Goal: Task Accomplishment & Management: Use online tool/utility

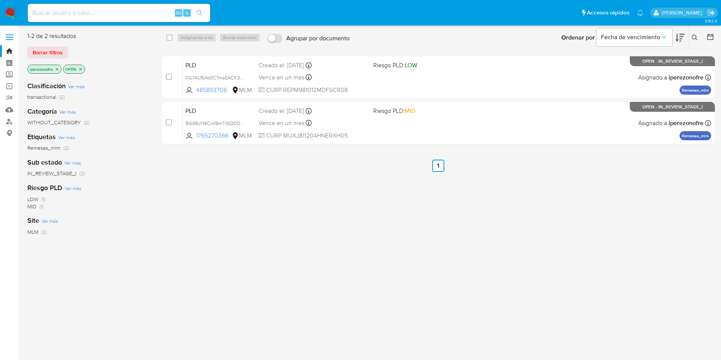
click at [276, 281] on div "select-all-cases-checkbox Asignarme a mí Borrar selección Agrupar por documento…" at bounding box center [438, 201] width 553 height 338
click at [271, 273] on div "select-all-cases-checkbox Asignarme a mí Borrar selección Agrupar por documento…" at bounding box center [438, 201] width 553 height 338
click at [108, 14] on input at bounding box center [119, 13] width 182 height 10
paste input "1557745529"
type input "1557745529"
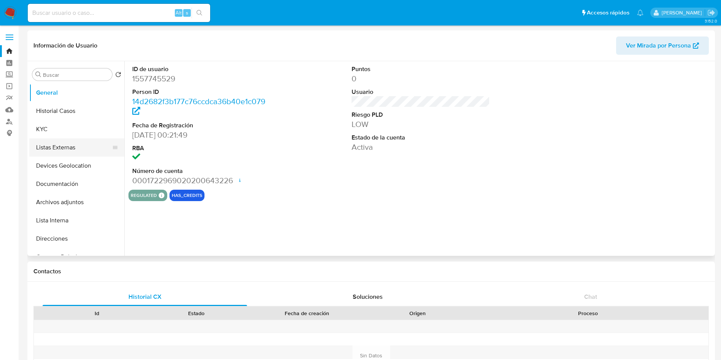
click at [52, 149] on button "Listas Externas" at bounding box center [73, 147] width 89 height 18
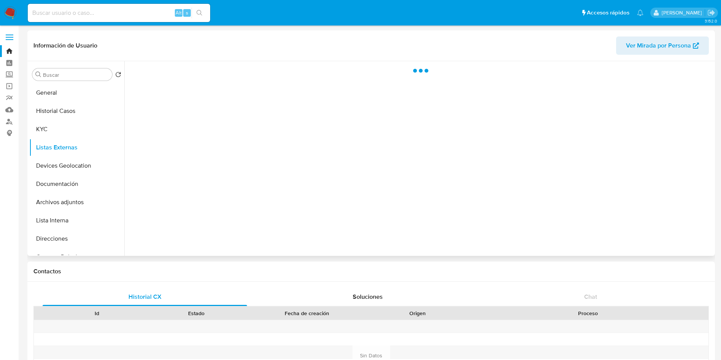
select select "10"
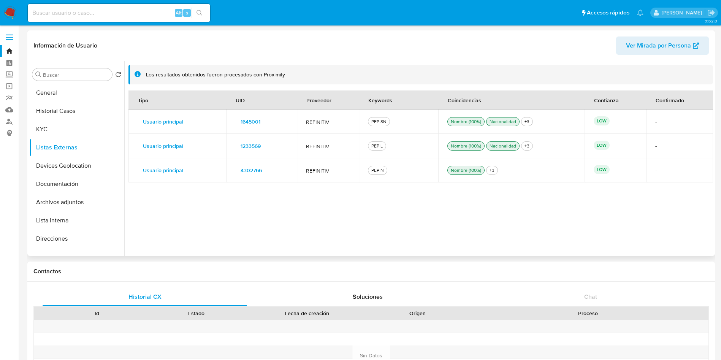
click at [248, 120] on span "1645001" at bounding box center [250, 121] width 20 height 11
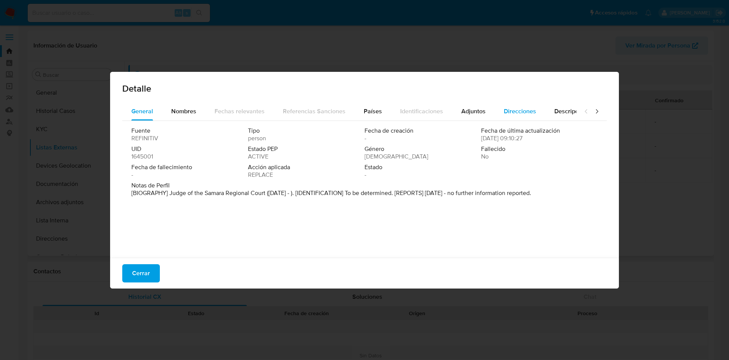
click at [513, 109] on span "Direcciones" at bounding box center [520, 111] width 32 height 9
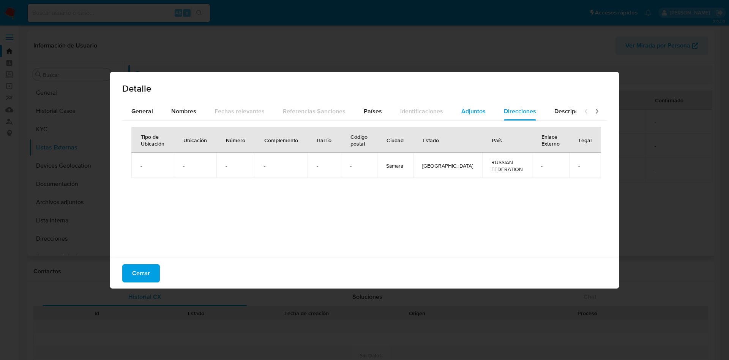
click at [466, 111] on span "Adjuntos" at bounding box center [474, 111] width 24 height 9
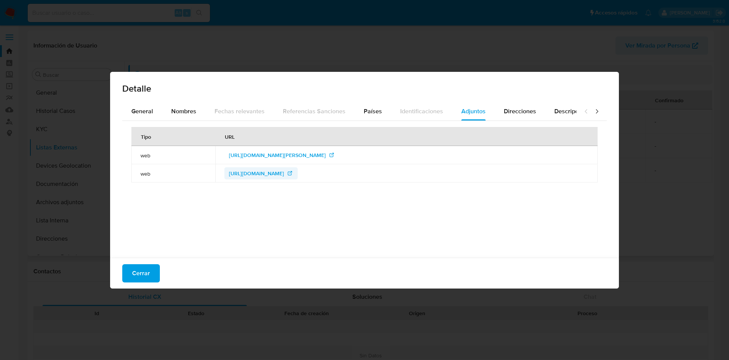
click at [275, 175] on span "https://xn----gtbmba8anefap3i.xn--p1ai/sudii/view/id/19109" at bounding box center [256, 173] width 55 height 12
click at [307, 150] on span "http://oblsud.sam.sudrf.ru/modules.php?name=info_court&rid=46" at bounding box center [277, 155] width 97 height 12
click at [505, 110] on span "Direcciones" at bounding box center [520, 111] width 32 height 9
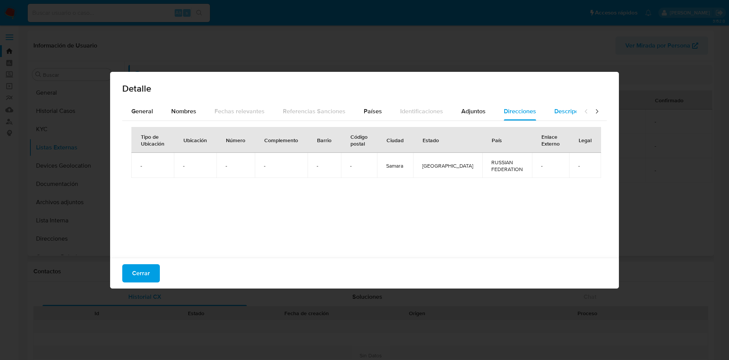
click at [555, 114] on span "Descripciones" at bounding box center [574, 111] width 39 height 9
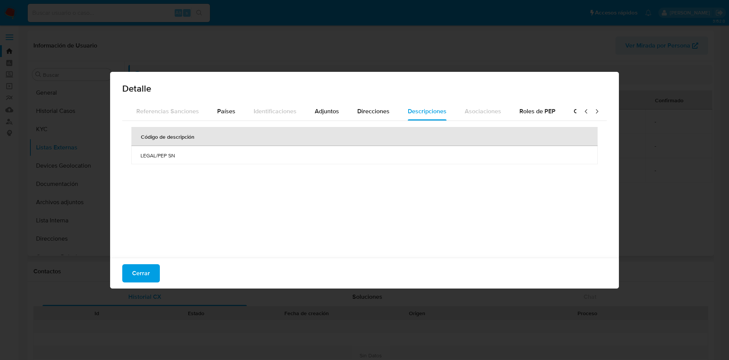
scroll to position [0, 272]
click at [400, 104] on div "Roles de PEP" at bounding box center [415, 111] width 36 height 18
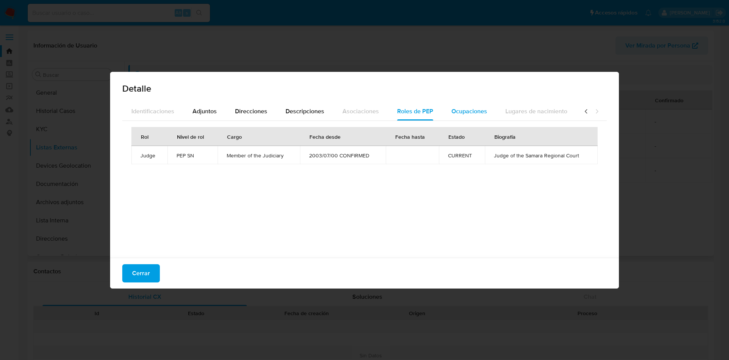
click at [452, 113] on span "Ocupaciones" at bounding box center [470, 111] width 36 height 9
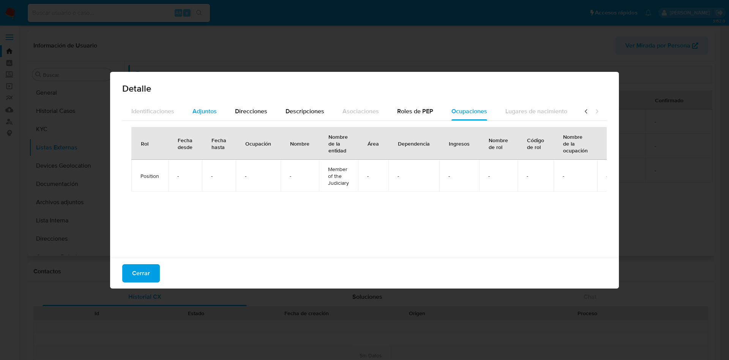
click at [201, 107] on span "Adjuntos" at bounding box center [205, 111] width 24 height 9
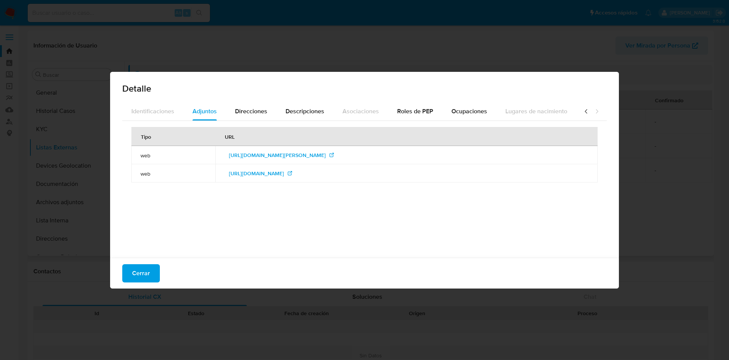
click at [583, 111] on icon at bounding box center [587, 111] width 8 height 8
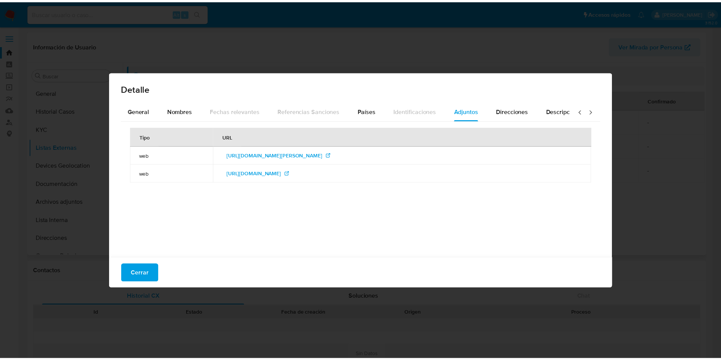
scroll to position [0, 0]
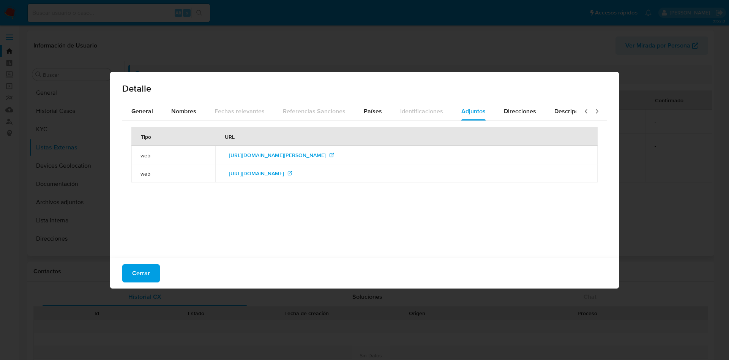
click at [583, 111] on icon at bounding box center [587, 111] width 8 height 8
click at [180, 107] on span "Nombres" at bounding box center [183, 111] width 25 height 9
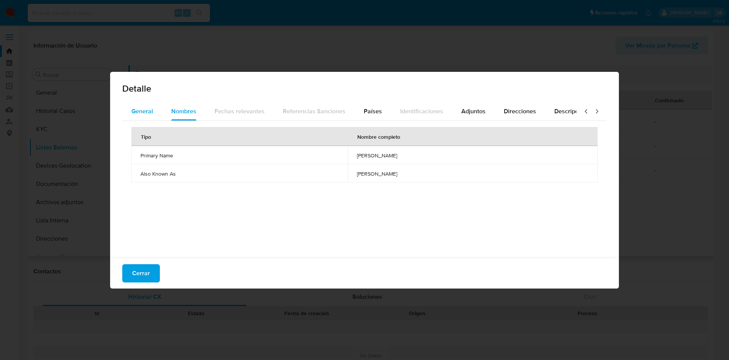
click at [145, 107] on span "General" at bounding box center [142, 111] width 22 height 9
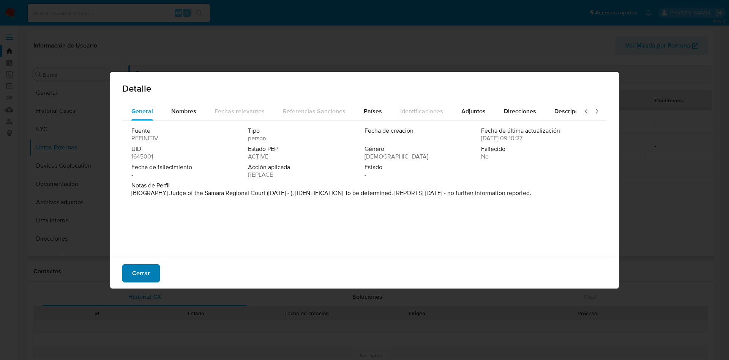
click at [144, 272] on span "Cerrar" at bounding box center [141, 273] width 18 height 17
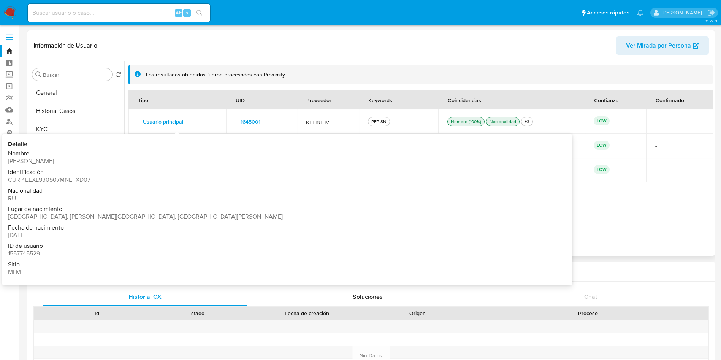
click at [162, 125] on span "Usuario principal" at bounding box center [163, 121] width 40 height 11
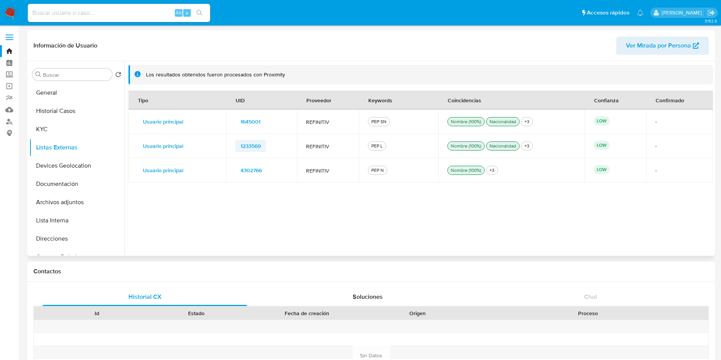
click at [253, 146] on span "1233569" at bounding box center [250, 146] width 20 height 11
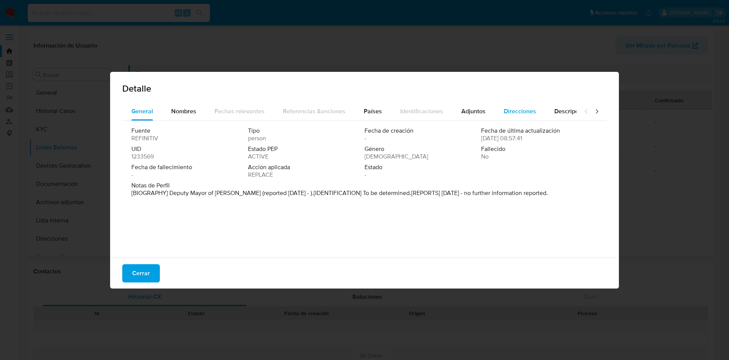
click at [510, 110] on span "Direcciones" at bounding box center [520, 111] width 32 height 9
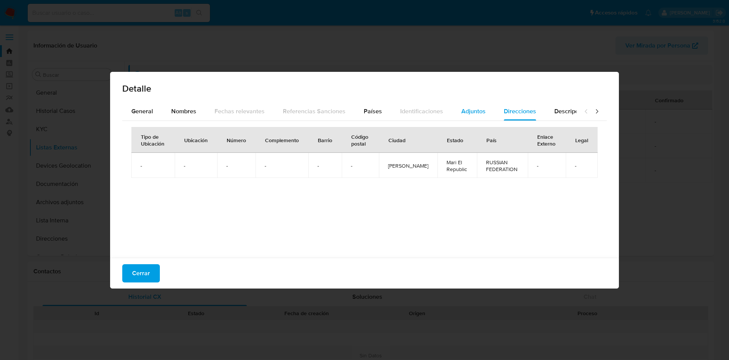
click at [474, 107] on span "Adjuntos" at bounding box center [474, 111] width 24 height 9
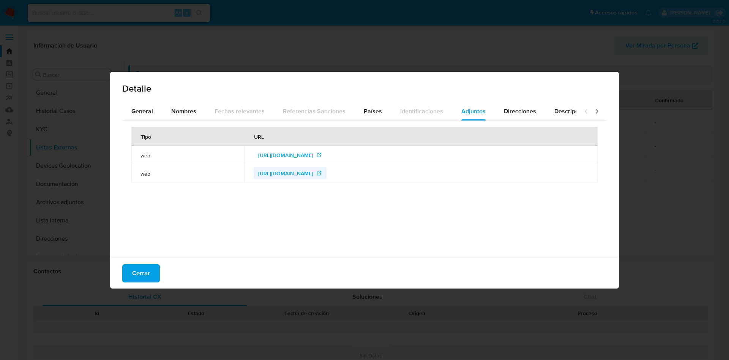
click at [258, 171] on span "http://www.i-ola.ru/page19.html" at bounding box center [285, 173] width 55 height 12
click at [278, 155] on span "http://www.i-ola.ru/about/administraciya/obyasan_sam_Efremova.php" at bounding box center [285, 155] width 55 height 12
click at [258, 173] on span "http://www.i-ola.ru/page19.html" at bounding box center [285, 173] width 55 height 12
click at [505, 111] on span "Direcciones" at bounding box center [520, 111] width 32 height 9
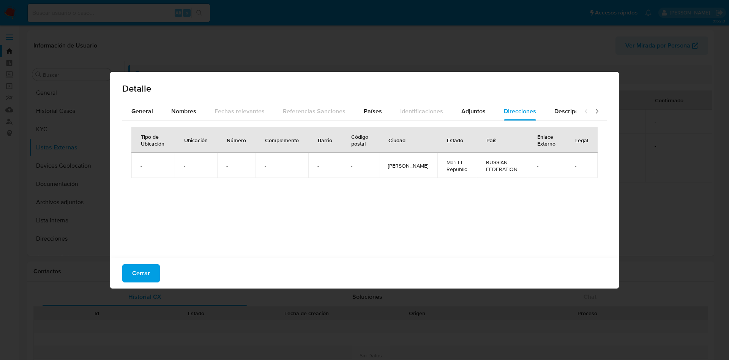
click at [395, 163] on span "Yoshkar-Ola" at bounding box center [408, 165] width 40 height 7
drag, startPoint x: 431, startPoint y: 162, endPoint x: 460, endPoint y: 172, distance: 31.5
click at [460, 172] on td "Mari El Republic" at bounding box center [458, 165] width 40 height 25
click at [462, 113] on span "Adjuntos" at bounding box center [474, 111] width 24 height 9
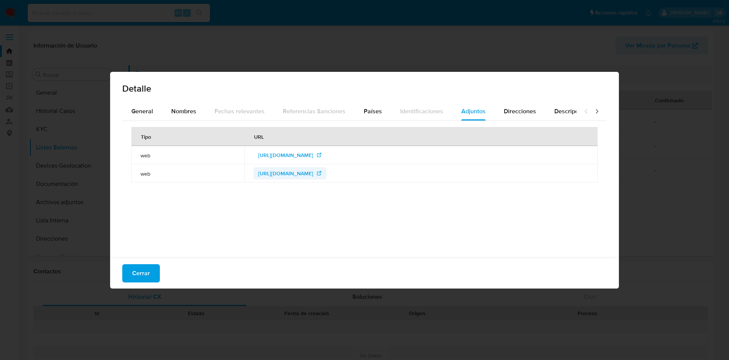
click at [258, 172] on span "http://www.i-ola.ru/page19.html" at bounding box center [285, 173] width 55 height 12
click at [368, 113] on span "Países" at bounding box center [373, 111] width 18 height 9
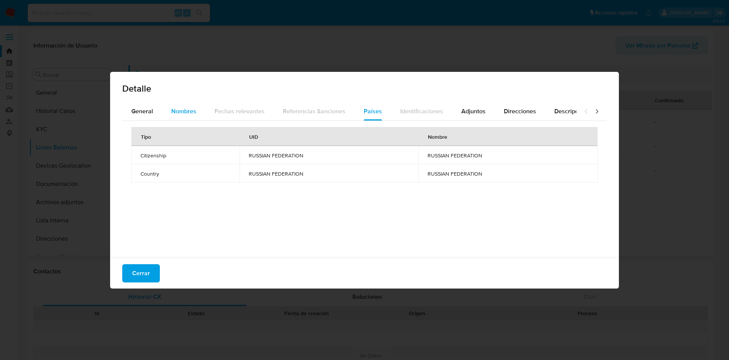
click at [187, 107] on span "Nombres" at bounding box center [183, 111] width 25 height 9
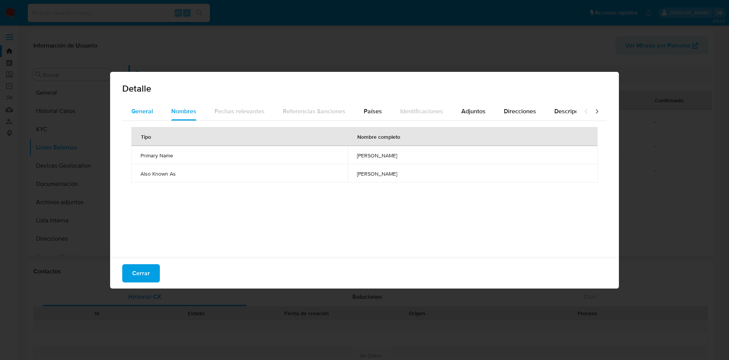
click at [136, 109] on span "General" at bounding box center [142, 111] width 22 height 9
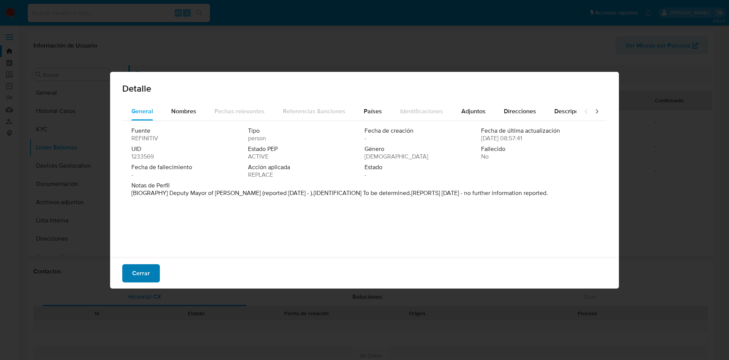
click at [139, 266] on span "Cerrar" at bounding box center [141, 273] width 18 height 17
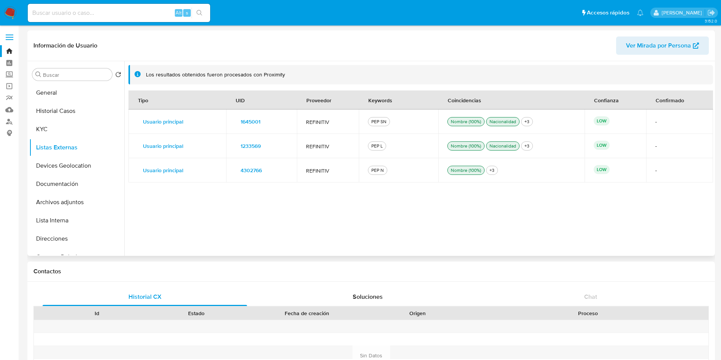
click at [257, 172] on span "4302766" at bounding box center [250, 170] width 21 height 11
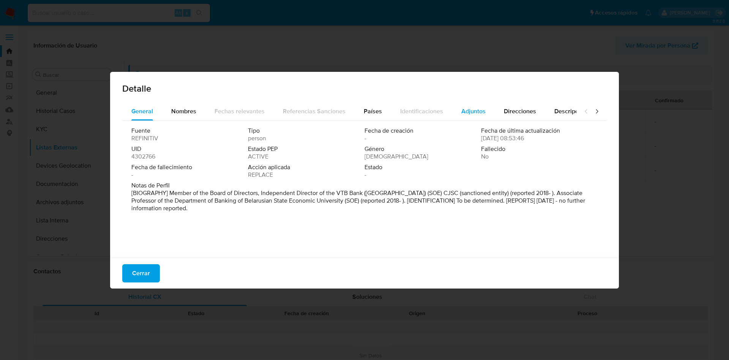
click at [462, 109] on span "Adjuntos" at bounding box center [474, 111] width 24 height 9
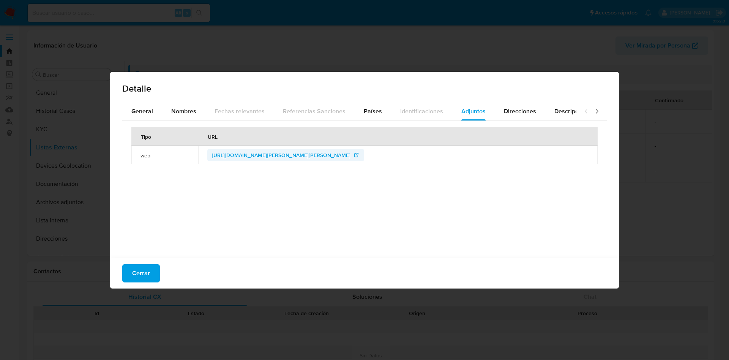
click at [260, 153] on span "https://www.vtb-bank.by/o-banke/sovet-direktorov/efremova-lyudmila-stepanovna" at bounding box center [281, 155] width 139 height 12
click at [297, 154] on span "https://www.vtb-bank.by/o-banke/sovet-direktorov/efremova-lyudmila-stepanovna" at bounding box center [281, 155] width 139 height 12
click at [133, 269] on span "Cerrar" at bounding box center [141, 273] width 18 height 17
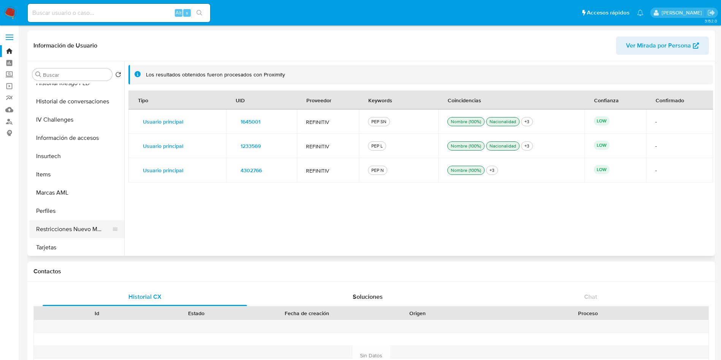
scroll to position [303, 0]
click at [64, 224] on button "Restricciones Nuevo Mundo" at bounding box center [73, 227] width 89 height 18
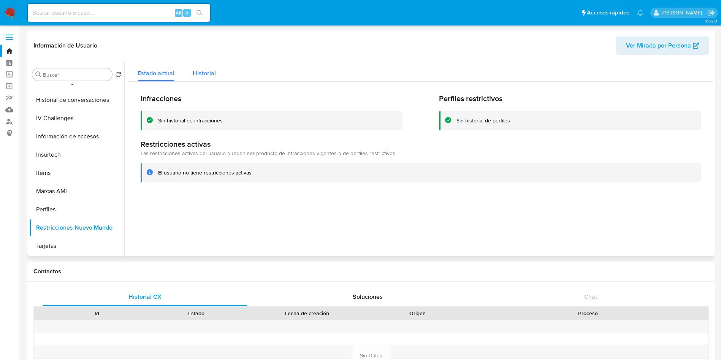
click at [204, 71] on span "Historial" at bounding box center [204, 73] width 23 height 9
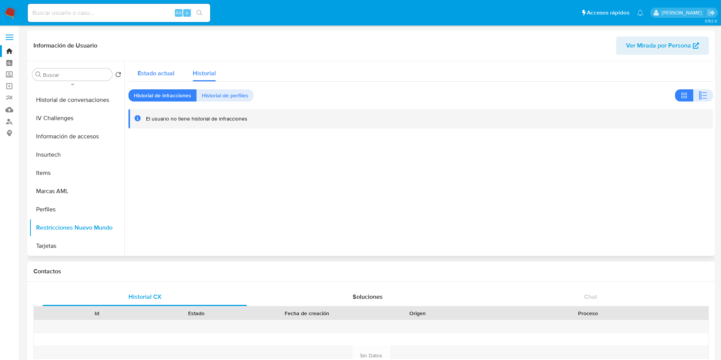
click at [177, 77] on button "Estado actual" at bounding box center [155, 71] width 55 height 20
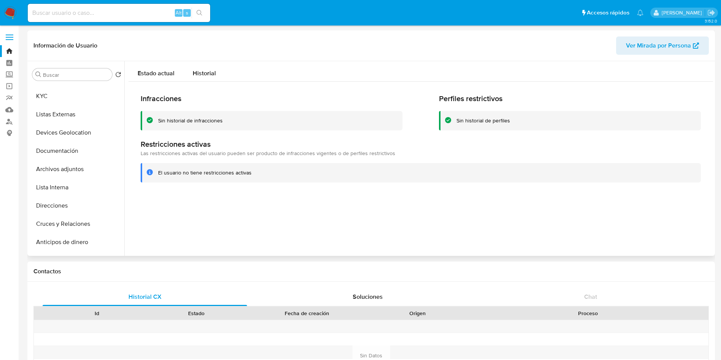
scroll to position [0, 0]
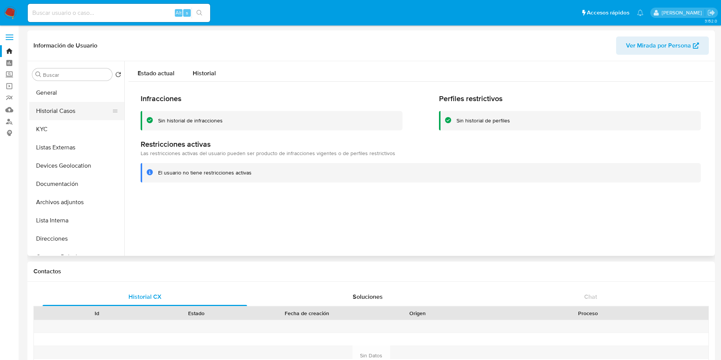
click at [64, 106] on button "Historial Casos" at bounding box center [73, 111] width 89 height 18
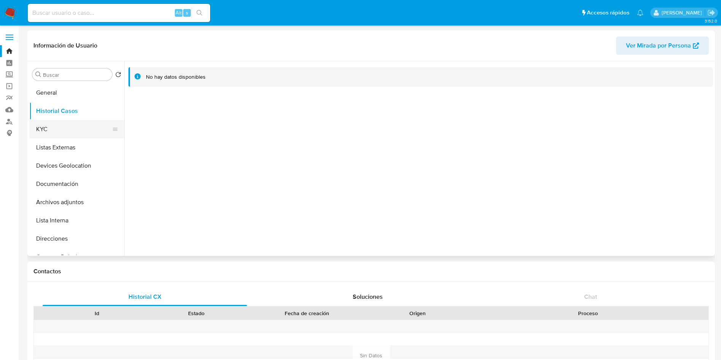
click at [47, 131] on button "KYC" at bounding box center [73, 129] width 89 height 18
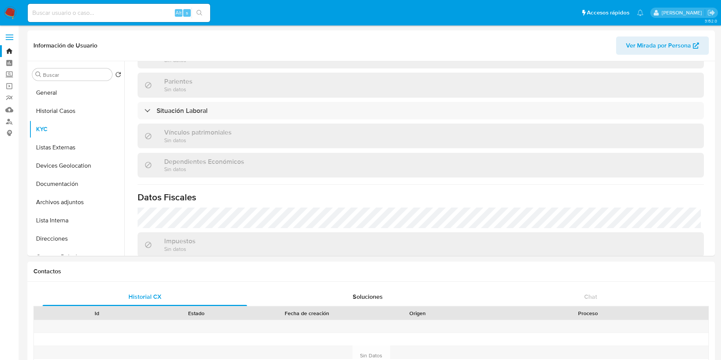
scroll to position [399, 0]
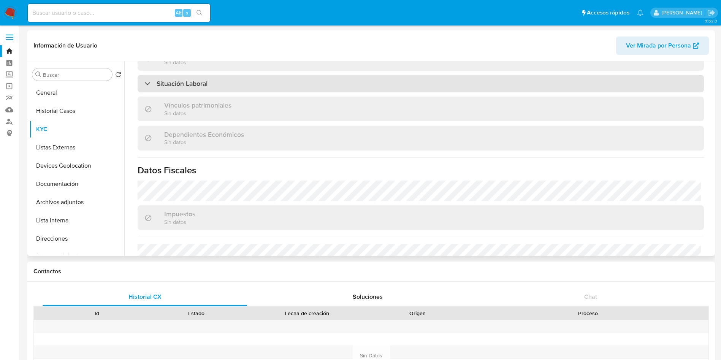
click at [204, 79] on h3 "Situación Laboral" at bounding box center [181, 83] width 51 height 8
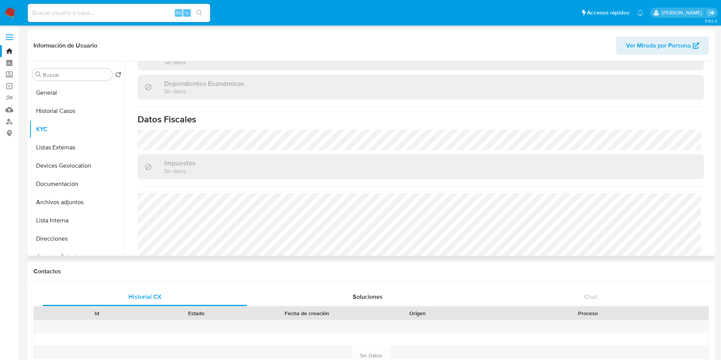
scroll to position [580, 0]
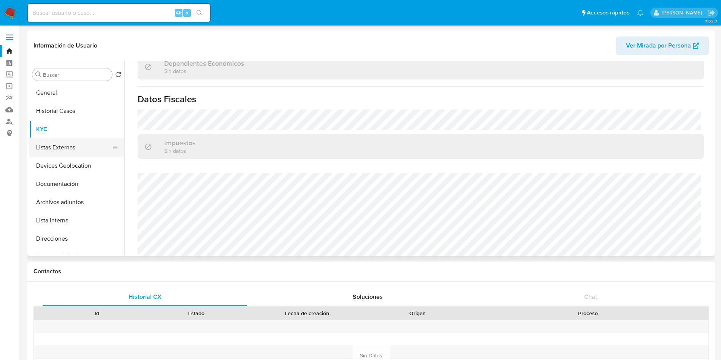
click at [69, 142] on button "Listas Externas" at bounding box center [73, 147] width 89 height 18
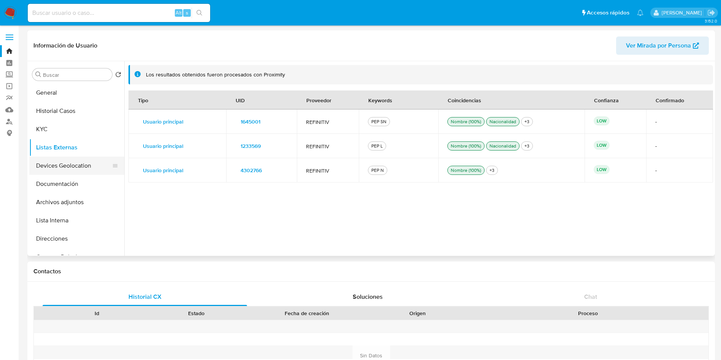
click at [74, 171] on button "Devices Geolocation" at bounding box center [73, 165] width 89 height 18
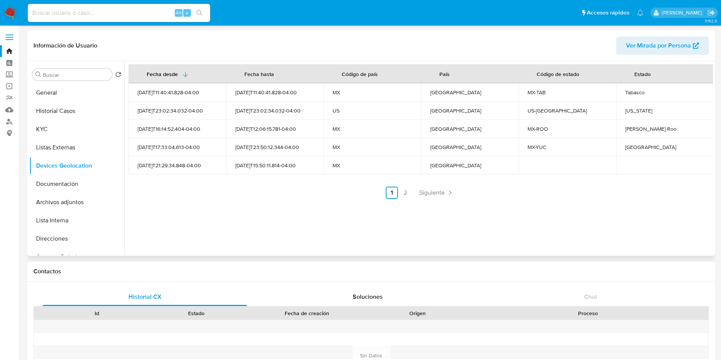
click at [403, 190] on link "2" at bounding box center [405, 193] width 12 height 12
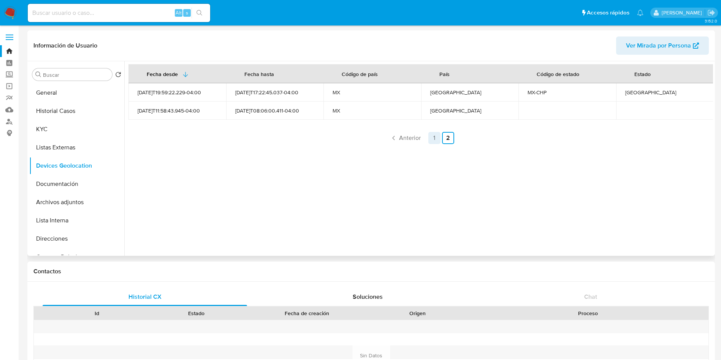
click at [434, 138] on link "1" at bounding box center [434, 138] width 12 height 12
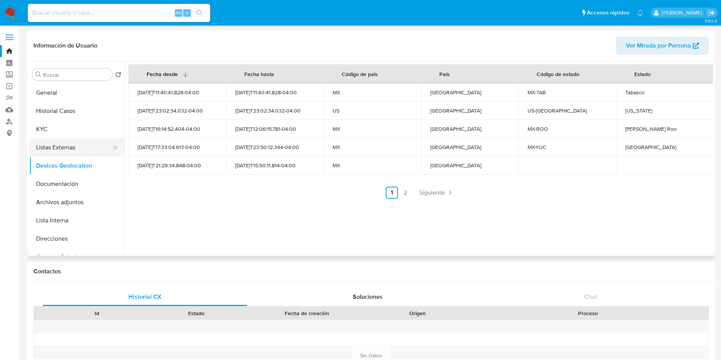
click at [54, 143] on button "Listas Externas" at bounding box center [73, 147] width 89 height 18
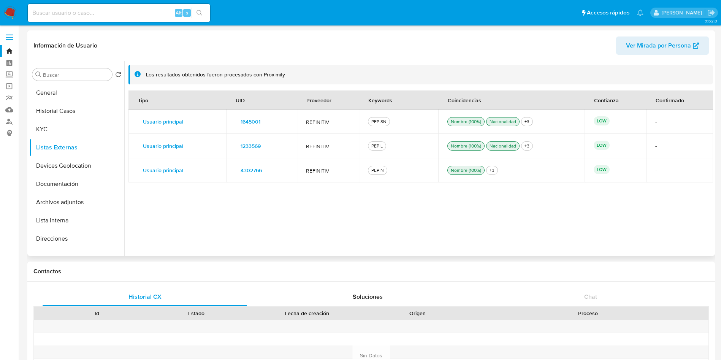
click at [360, 244] on div "Tipo UID Proveedor Keywords Coincidencias Confianza Confirmado Usuario principa…" at bounding box center [420, 170] width 584 height 161
click at [500, 219] on div "Tipo UID Proveedor Keywords Coincidencias Confianza Confirmado Usuario principa…" at bounding box center [420, 170] width 584 height 161
click at [310, 230] on div "Tipo UID Proveedor Keywords Coincidencias Confianza Confirmado Usuario principa…" at bounding box center [420, 170] width 584 height 161
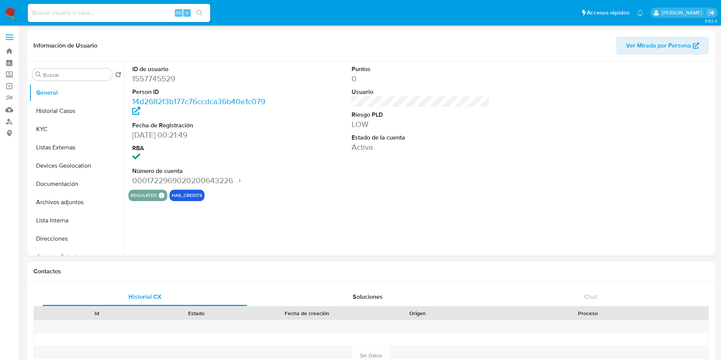
select select "10"
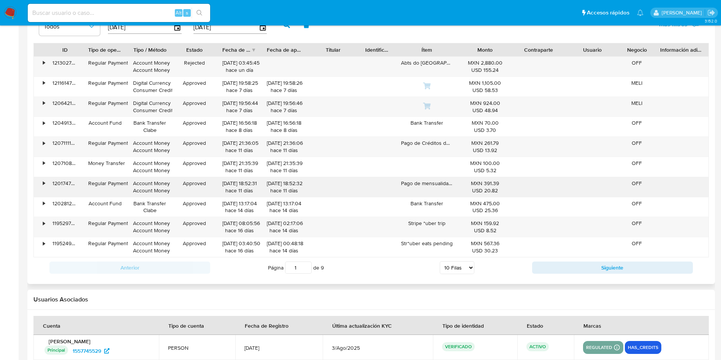
scroll to position [746, 0]
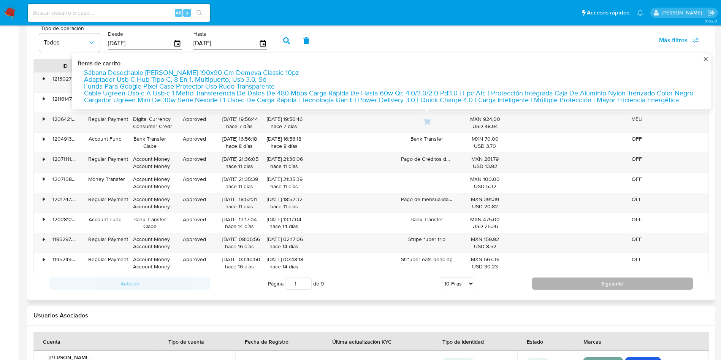
click at [591, 283] on button "Siguiente" at bounding box center [612, 283] width 161 height 12
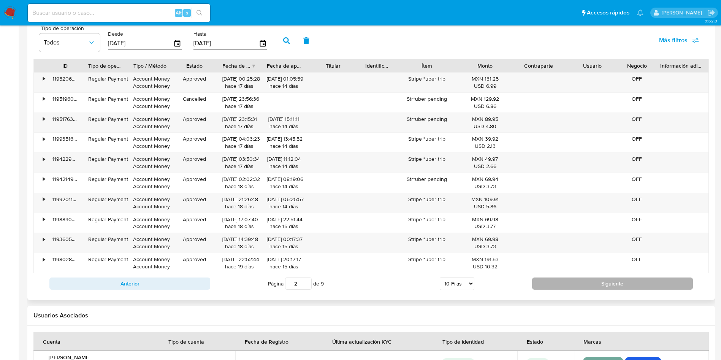
click at [589, 286] on button "Siguiente" at bounding box center [612, 283] width 161 height 12
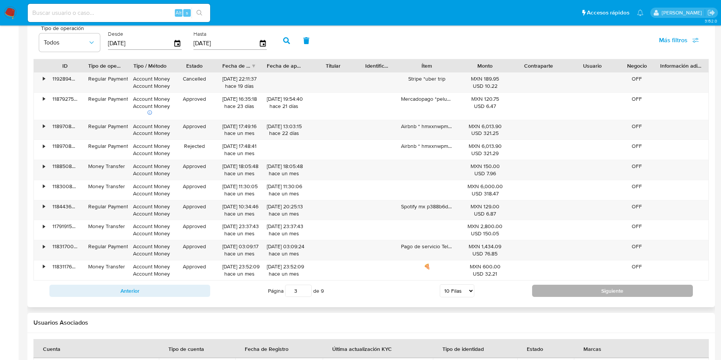
click at [577, 293] on button "Siguiente" at bounding box center [612, 291] width 161 height 12
type input "4"
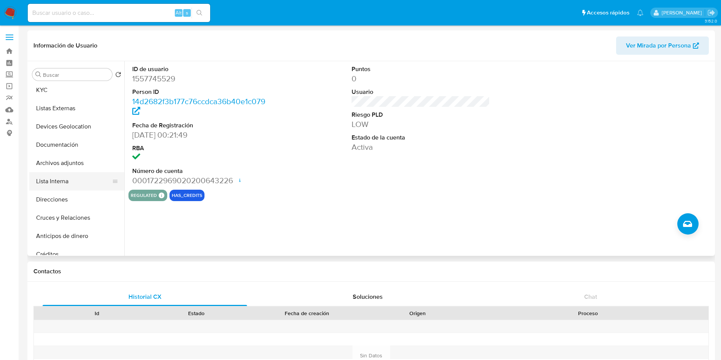
scroll to position [57, 0]
click at [77, 104] on button "Devices Geolocation" at bounding box center [73, 109] width 89 height 18
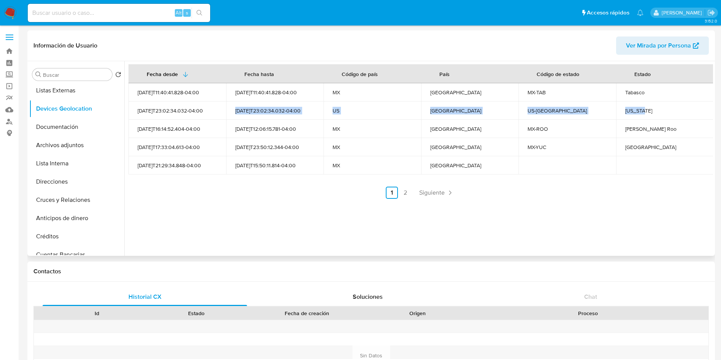
drag, startPoint x: 235, startPoint y: 109, endPoint x: 665, endPoint y: 111, distance: 430.7
click at [665, 111] on tr "2025-05-30T23:02:34.032-04:00 2025-05-30T23:02:34.032-04:00 US Estados Unidos U…" at bounding box center [420, 110] width 585 height 18
click at [403, 187] on link "2" at bounding box center [405, 193] width 12 height 12
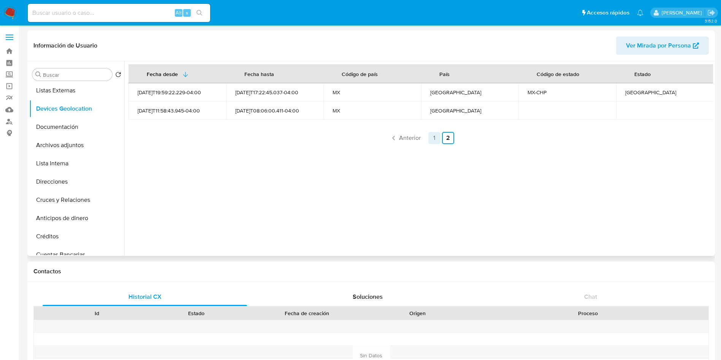
click at [431, 137] on link "1" at bounding box center [434, 138] width 12 height 12
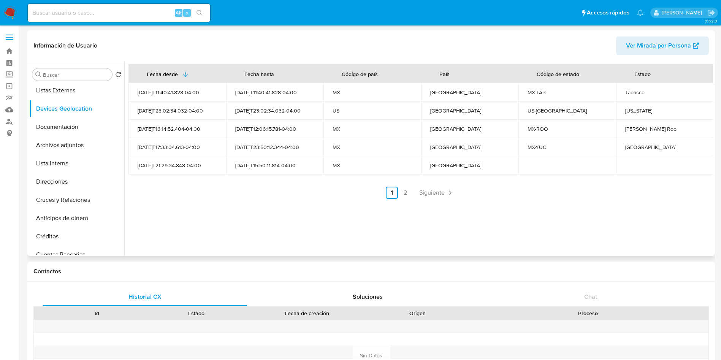
click at [586, 215] on div "Fecha desde Fecha hasta Código de país País Código de estado Estado 2025-05-21T…" at bounding box center [418, 158] width 588 height 194
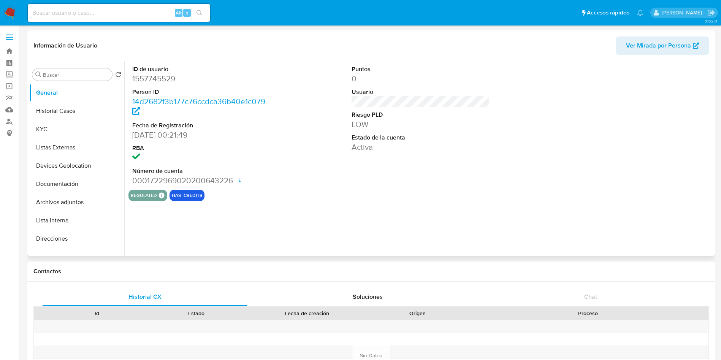
select select "10"
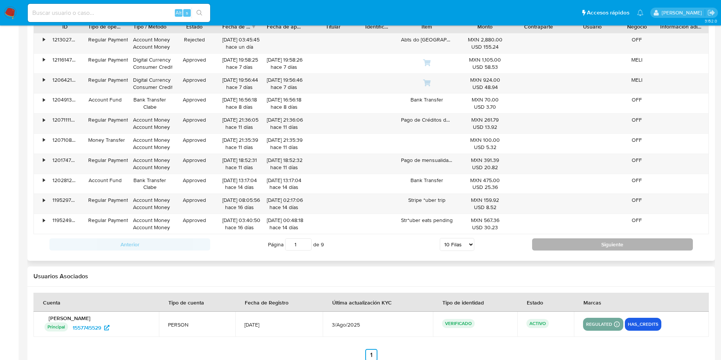
scroll to position [803, 0]
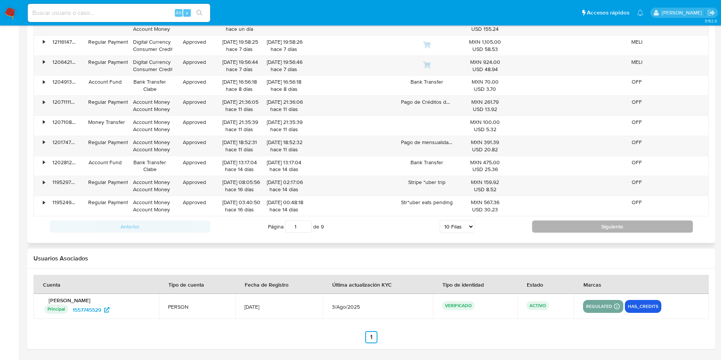
click at [556, 228] on button "Siguiente" at bounding box center [612, 226] width 161 height 12
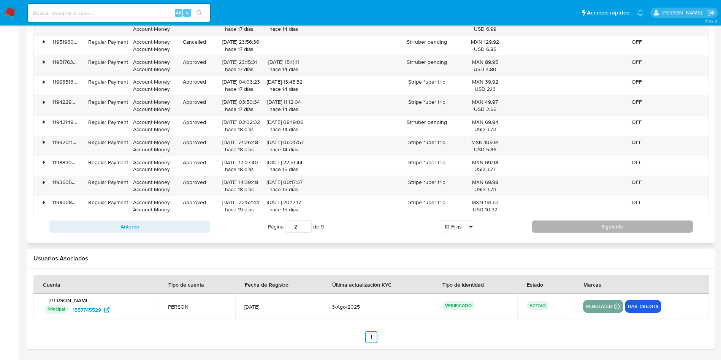
click at [556, 228] on button "Siguiente" at bounding box center [612, 226] width 161 height 12
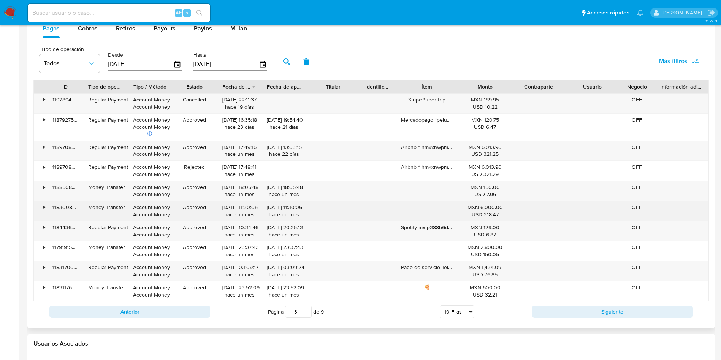
scroll to position [746, 0]
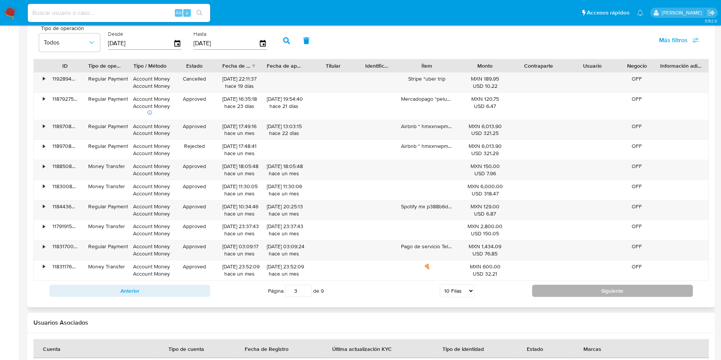
click at [562, 292] on button "Siguiente" at bounding box center [612, 291] width 161 height 12
type input "4"
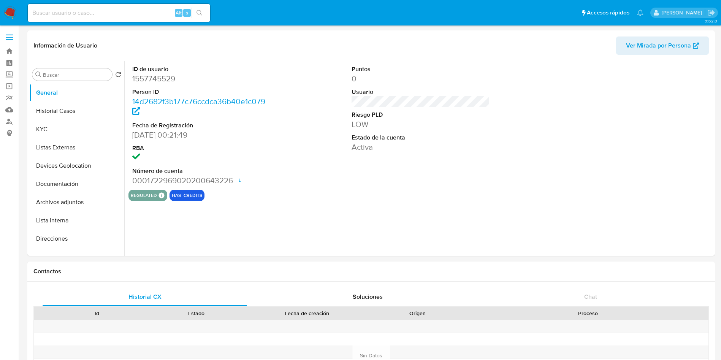
select select "10"
click at [105, 17] on input at bounding box center [119, 13] width 182 height 10
click at [6, 14] on img at bounding box center [10, 12] width 13 height 13
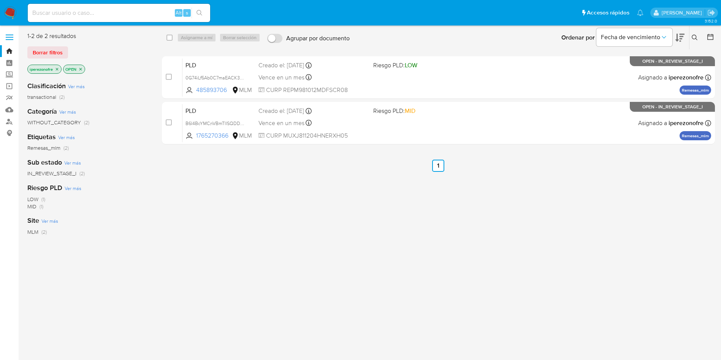
click at [695, 35] on icon at bounding box center [694, 38] width 6 height 6
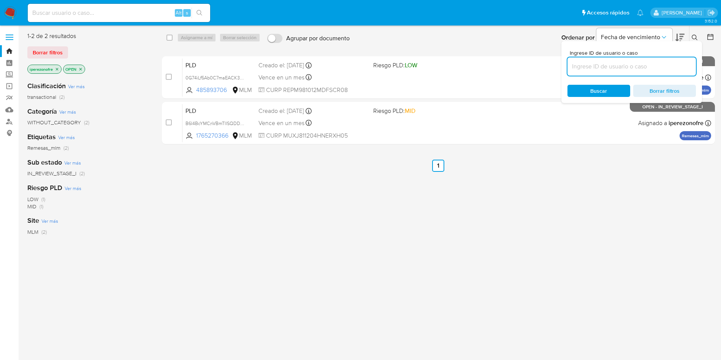
click at [608, 63] on input at bounding box center [631, 67] width 128 height 10
type input "1765270366"
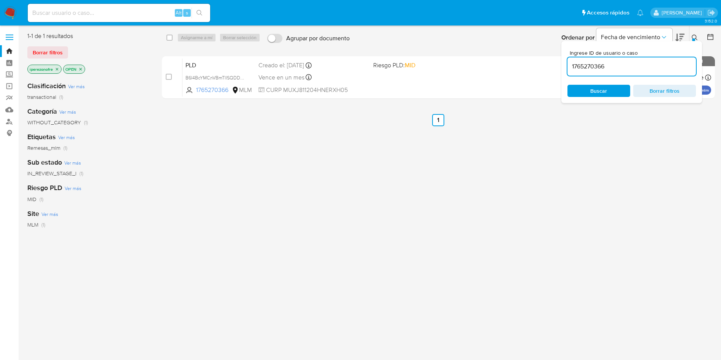
click at [601, 91] on span "Buscar" at bounding box center [598, 91] width 17 height 12
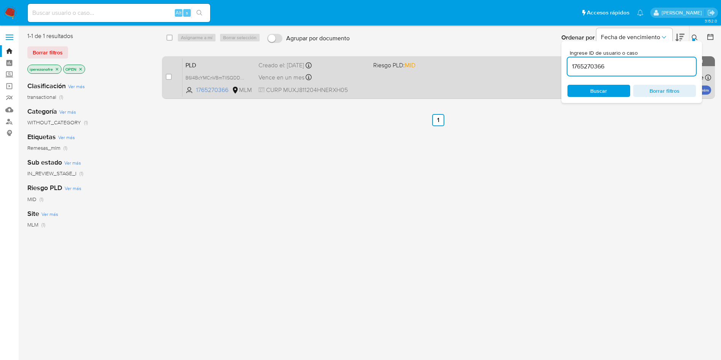
click at [400, 87] on div "PLD B6I4BcYMCnVBmTlISQDDZyVh 1765270366 MLM Riesgo PLD: MID Creado el: 12/07/20…" at bounding box center [446, 77] width 528 height 38
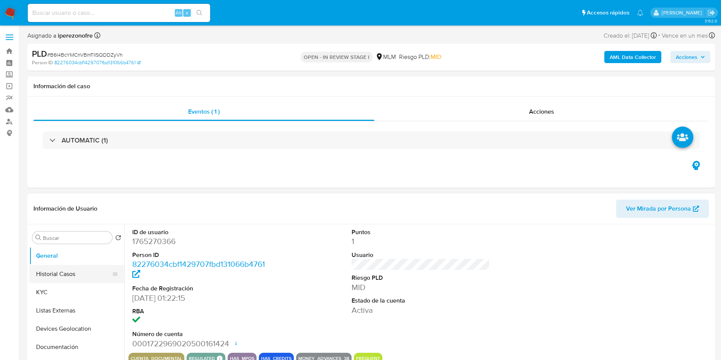
click at [65, 271] on button "Historial Casos" at bounding box center [73, 274] width 89 height 18
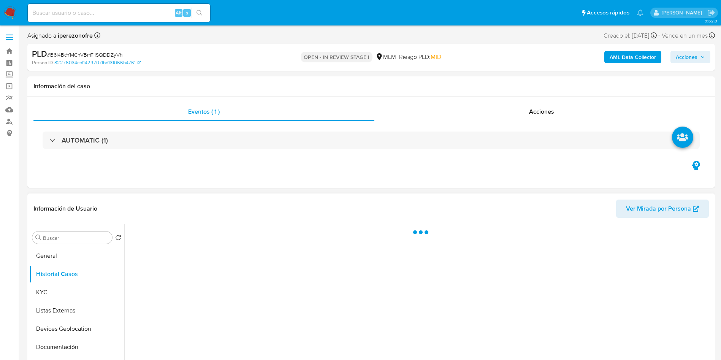
select select "10"
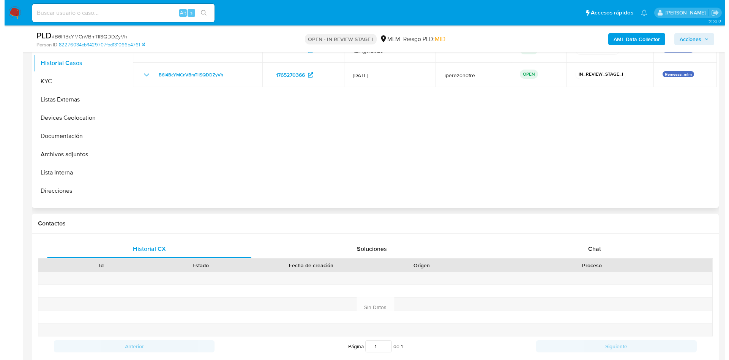
scroll to position [114, 0]
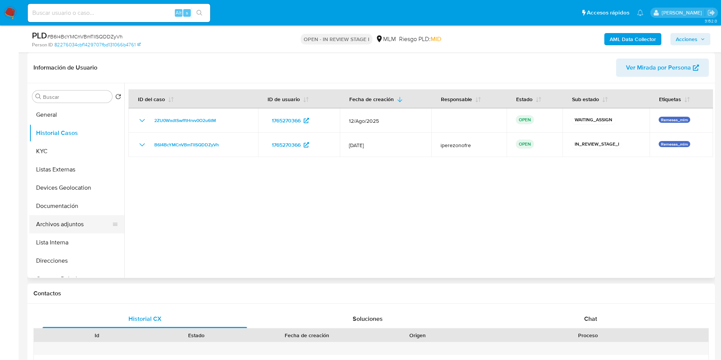
click at [57, 225] on button "Archivos adjuntos" at bounding box center [73, 224] width 89 height 18
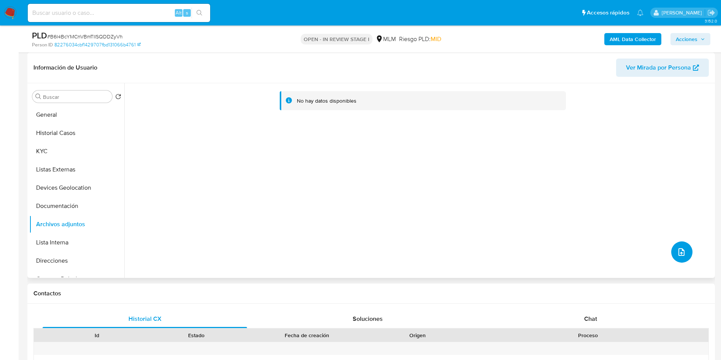
click at [683, 255] on button "upload-file" at bounding box center [681, 251] width 21 height 21
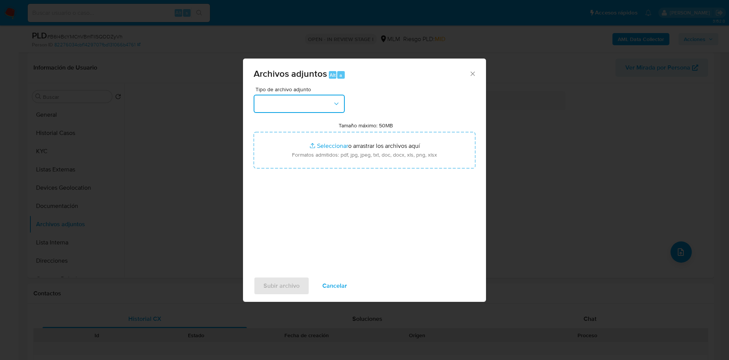
click at [336, 112] on button "button" at bounding box center [299, 104] width 91 height 18
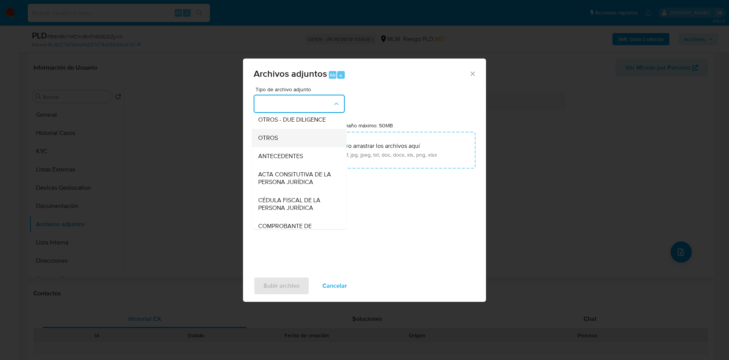
click at [277, 142] on span "OTROS" at bounding box center [268, 138] width 20 height 8
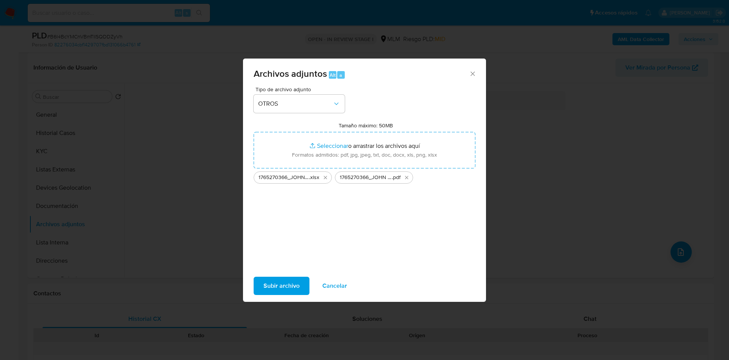
click at [403, 220] on div "Tipo de archivo adjunto OTROS Tamaño máximo: 50MB Seleccionar archivos Seleccio…" at bounding box center [365, 176] width 222 height 179
click at [279, 281] on span "Subir archivo" at bounding box center [282, 285] width 36 height 17
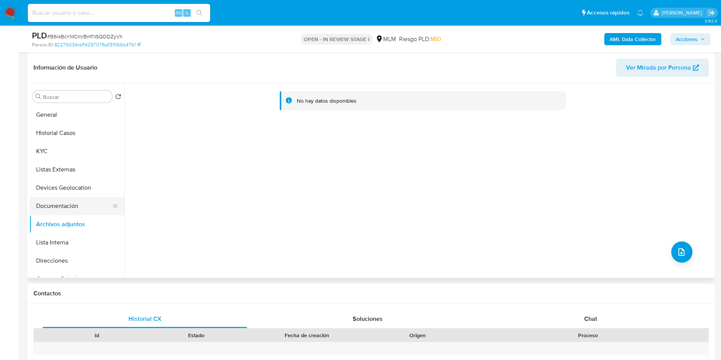
click at [69, 199] on button "Documentación" at bounding box center [73, 206] width 89 height 18
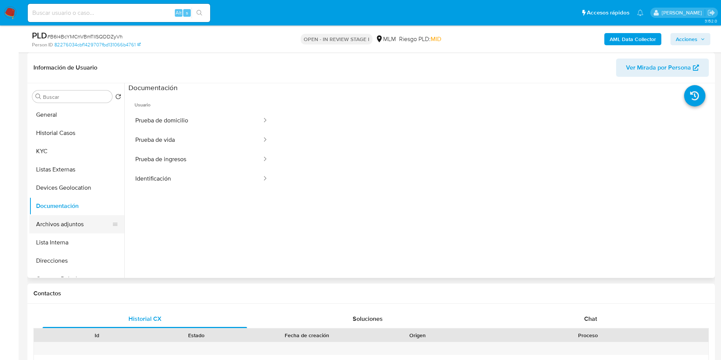
click at [63, 220] on button "Archivos adjuntos" at bounding box center [73, 224] width 89 height 18
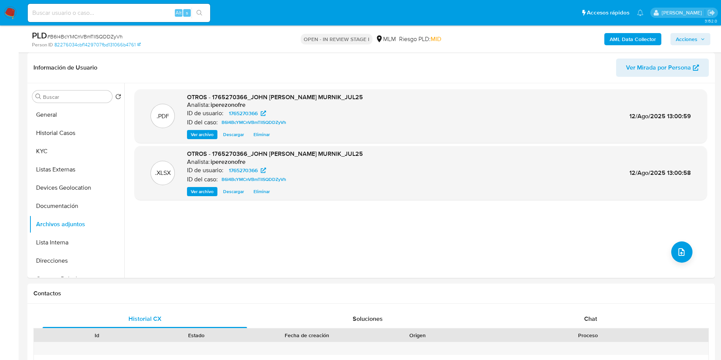
click at [697, 40] on span "Acciones" at bounding box center [689, 39] width 29 height 11
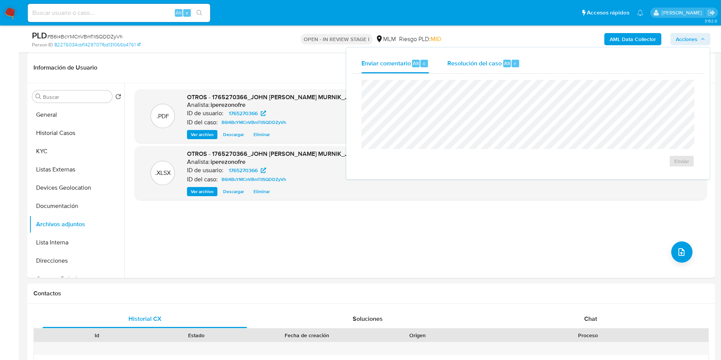
click at [466, 66] on span "Resolución del caso" at bounding box center [474, 62] width 54 height 9
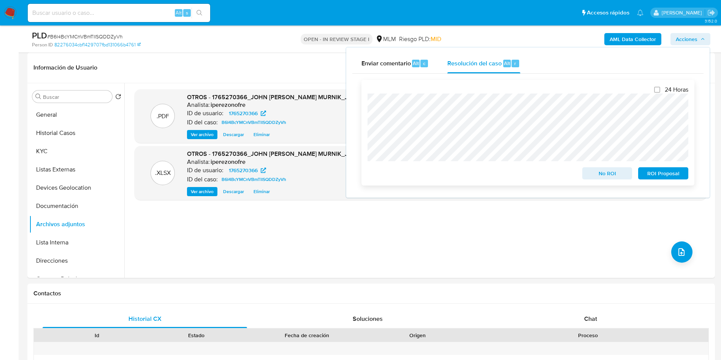
click at [602, 171] on span "No ROI" at bounding box center [607, 173] width 40 height 11
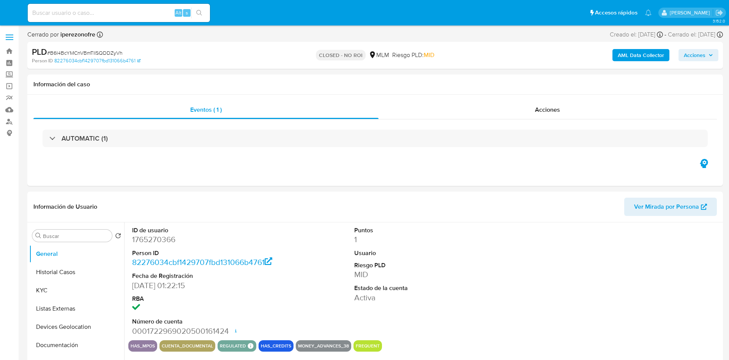
select select "10"
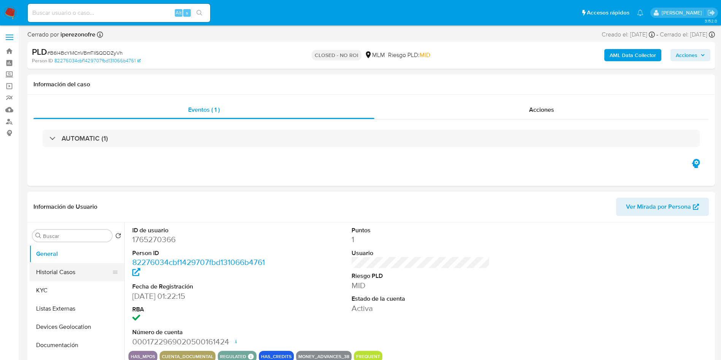
click at [55, 277] on button "Historial Casos" at bounding box center [73, 272] width 89 height 18
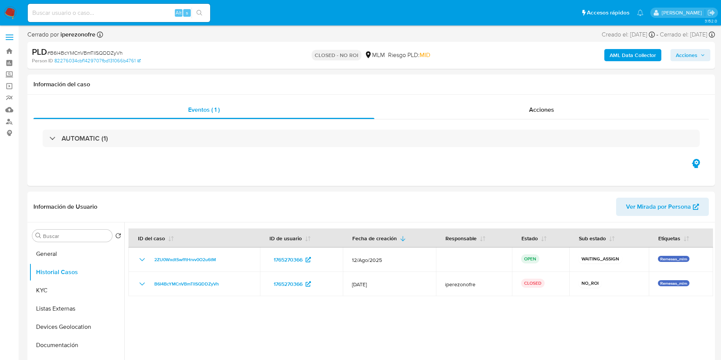
click at [6, 5] on nav "Pausado Ver notificaciones Alt s Accesos rápidos Presiona las siguientes teclas…" at bounding box center [360, 12] width 721 height 25
click at [7, 12] on img at bounding box center [10, 12] width 13 height 13
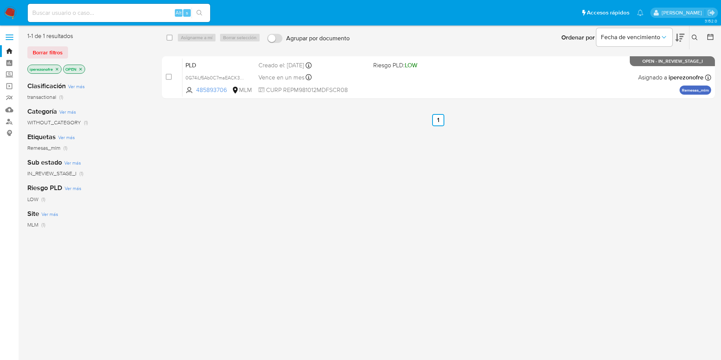
click at [379, 219] on div "select-all-cases-checkbox Asignarme a mí Borrar selección Agrupar por documento…" at bounding box center [438, 201] width 553 height 338
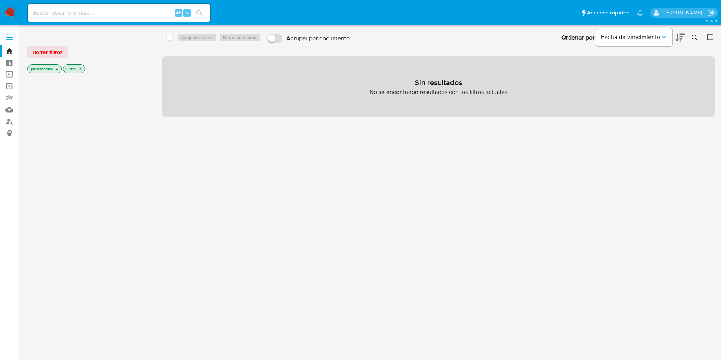
click at [279, 192] on div "select-all-cases-checkbox Asignarme a mí Borrar selección Agrupar por documento…" at bounding box center [438, 201] width 553 height 338
click at [11, 9] on img at bounding box center [10, 12] width 13 height 13
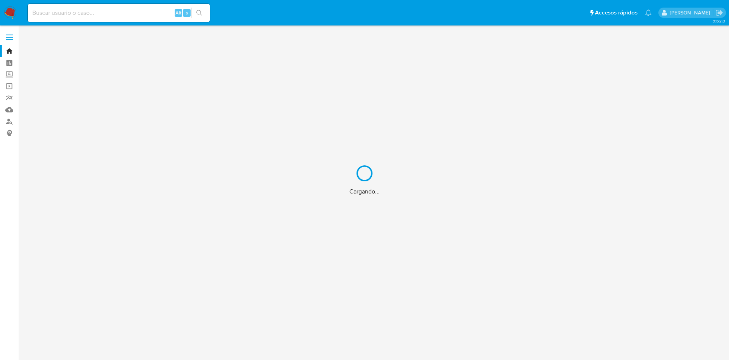
click at [11, 54] on div "Cargando..." at bounding box center [364, 180] width 729 height 360
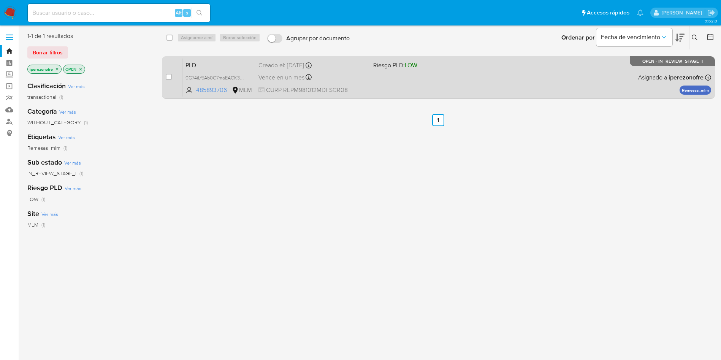
click at [397, 81] on div "PLD 0G74iLf5Ab0C7maEACK34qic 485893706 MLM Riesgo PLD: LOW Creado el: [DATE] Cr…" at bounding box center [446, 77] width 528 height 38
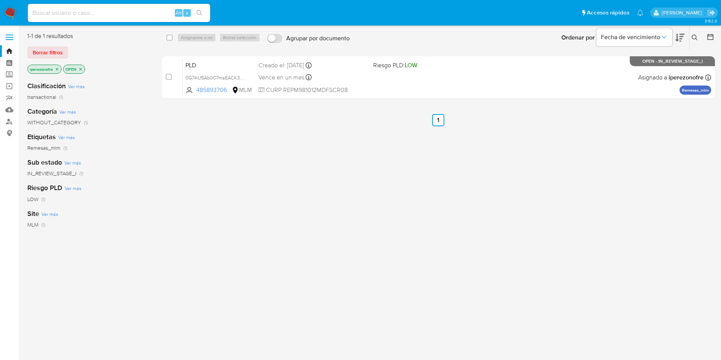
click at [105, 9] on input at bounding box center [119, 13] width 182 height 10
paste input "485893706"
type input "485893706"
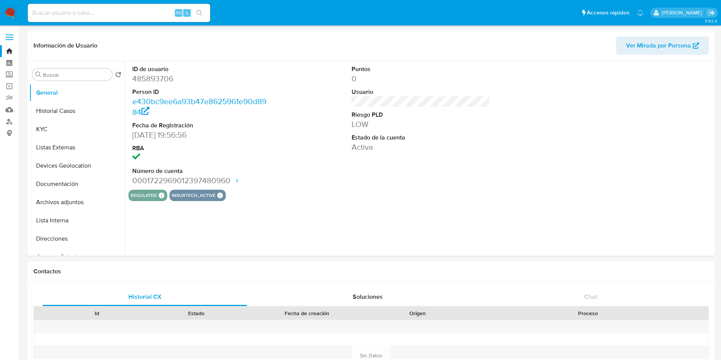
select select "10"
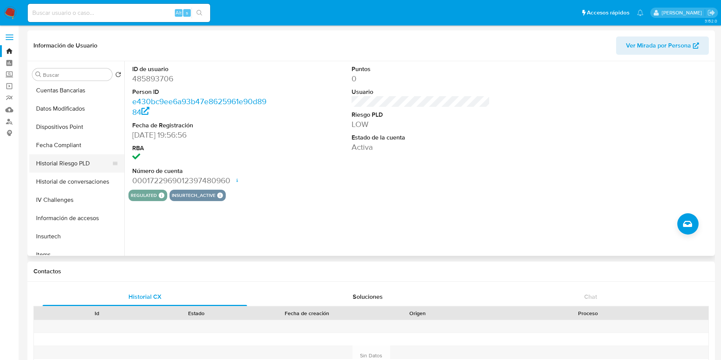
scroll to position [228, 0]
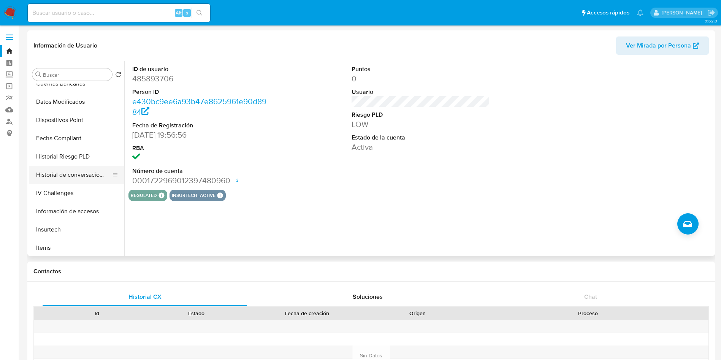
click at [58, 178] on button "Historial de conversaciones" at bounding box center [73, 175] width 89 height 18
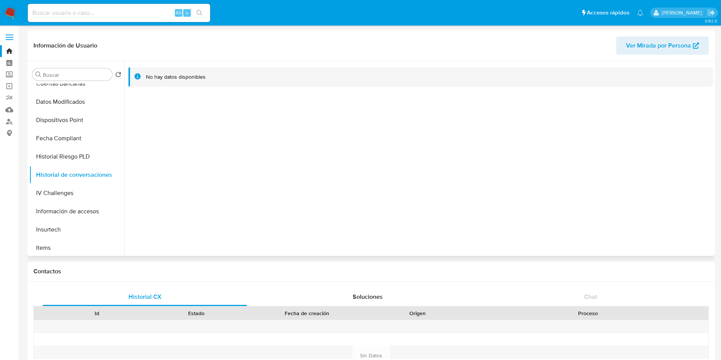
click at [663, 199] on div at bounding box center [418, 158] width 588 height 194
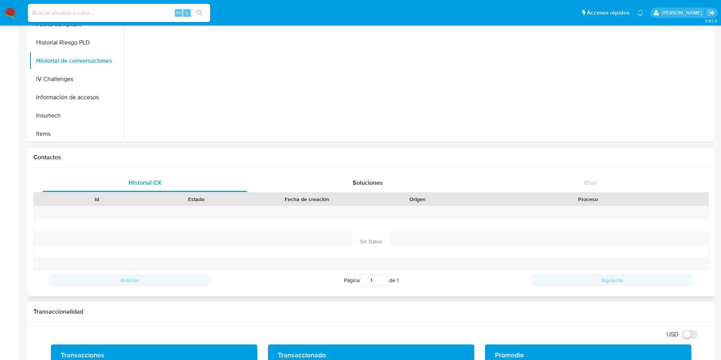
scroll to position [171, 0]
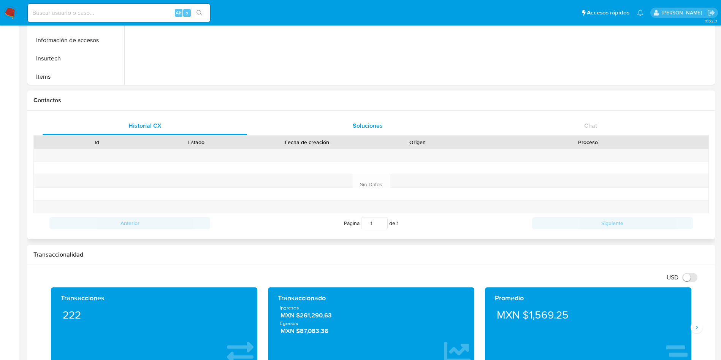
click at [378, 125] on span "Soluciones" at bounding box center [367, 125] width 30 height 9
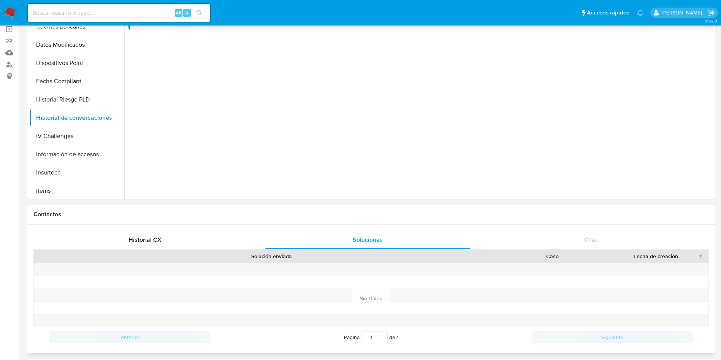
scroll to position [0, 0]
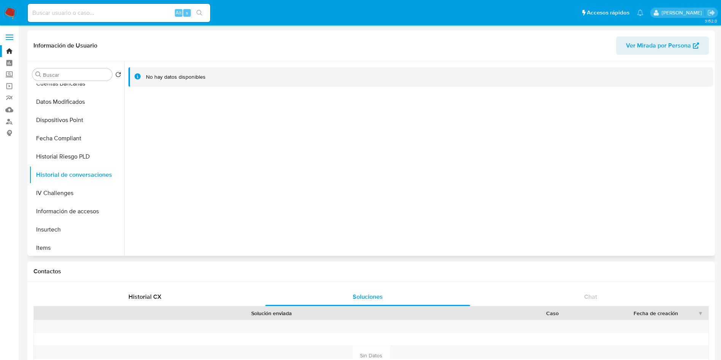
click at [263, 177] on div at bounding box center [418, 158] width 588 height 194
click at [307, 190] on div at bounding box center [418, 158] width 588 height 194
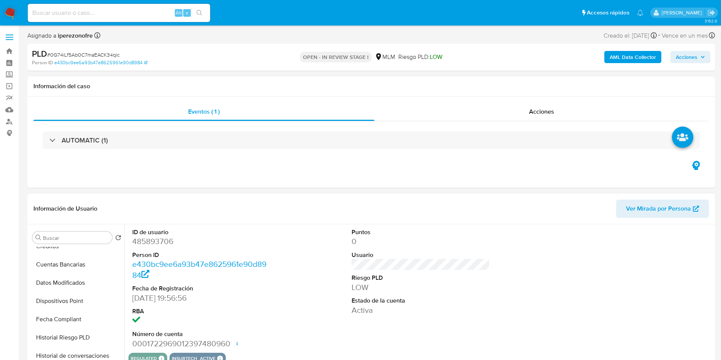
scroll to position [228, 0]
select select "10"
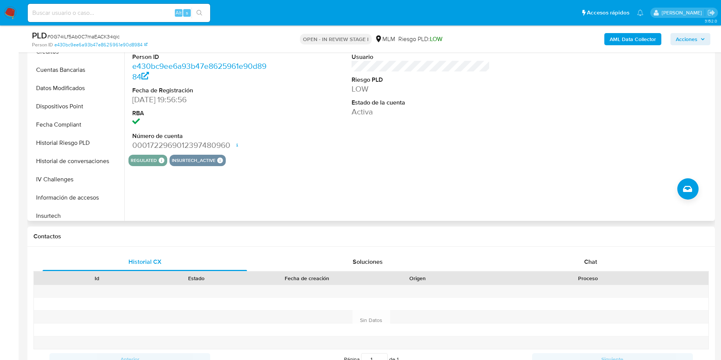
scroll to position [189, 0]
click at [66, 180] on button "Historial de conversaciones" at bounding box center [73, 179] width 89 height 18
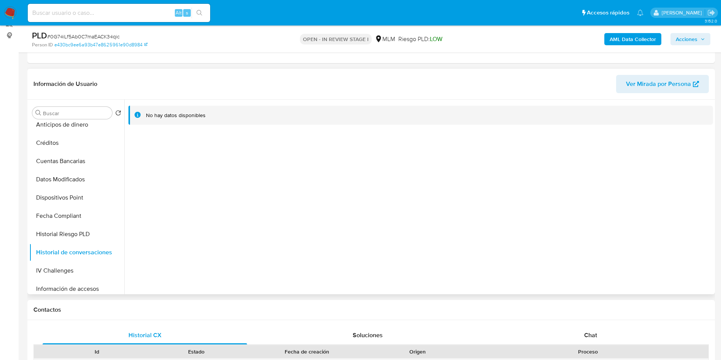
scroll to position [114, 0]
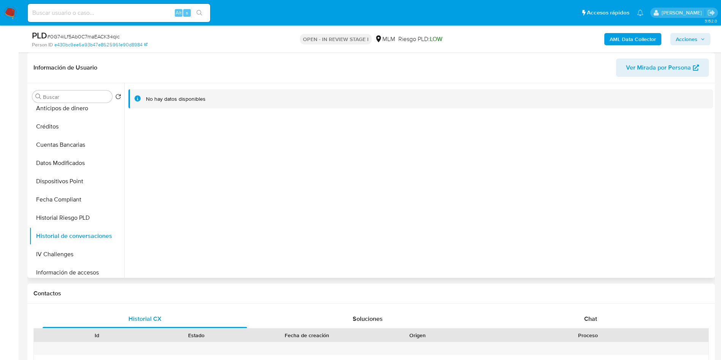
click at [645, 215] on div at bounding box center [418, 180] width 588 height 194
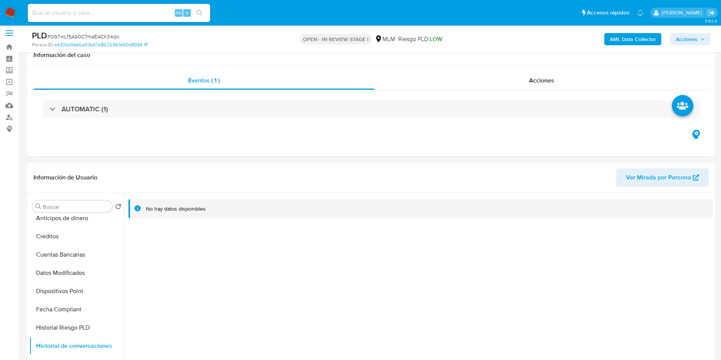
scroll to position [0, 0]
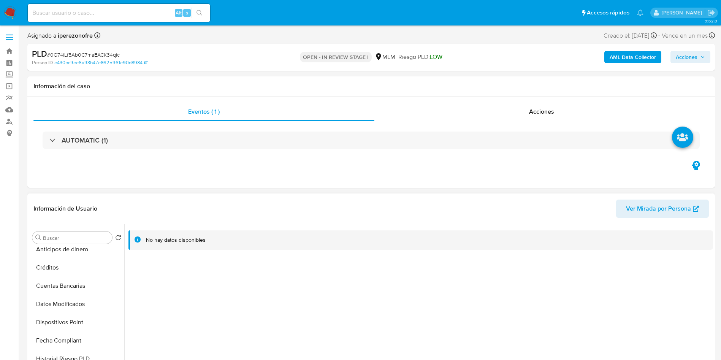
click at [596, 270] on div at bounding box center [418, 321] width 588 height 194
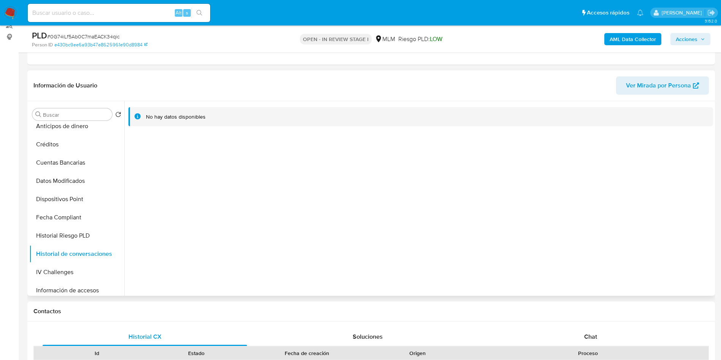
scroll to position [114, 0]
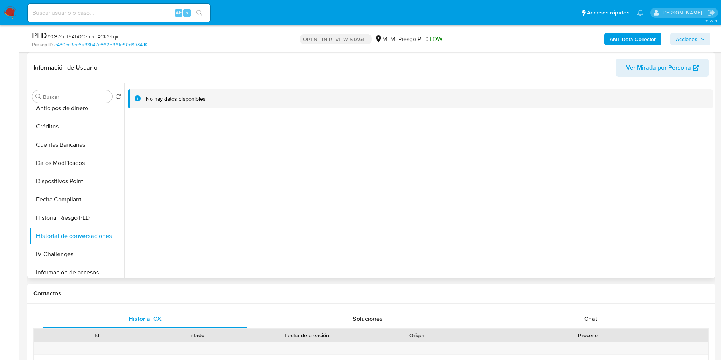
click at [589, 241] on div at bounding box center [418, 180] width 588 height 194
click at [223, 103] on div "No hay datos disponibles" at bounding box center [420, 98] width 584 height 19
click at [257, 180] on div at bounding box center [418, 180] width 588 height 194
drag, startPoint x: 257, startPoint y: 180, endPoint x: 120, endPoint y: 210, distance: 140.7
click at [118, 210] on button "Historial Riesgo PLD" at bounding box center [73, 218] width 89 height 18
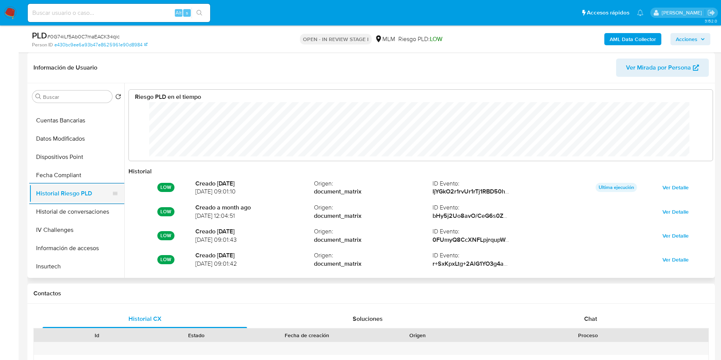
scroll to position [228, 0]
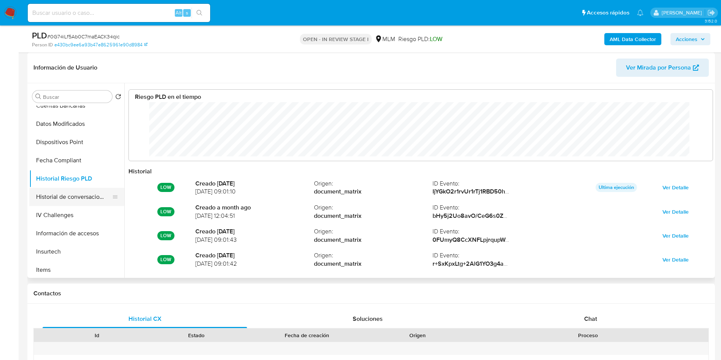
click at [55, 194] on button "Historial de conversaciones" at bounding box center [73, 197] width 89 height 18
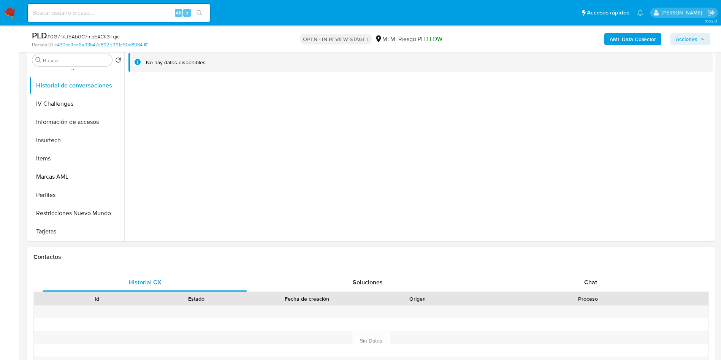
scroll to position [22, 0]
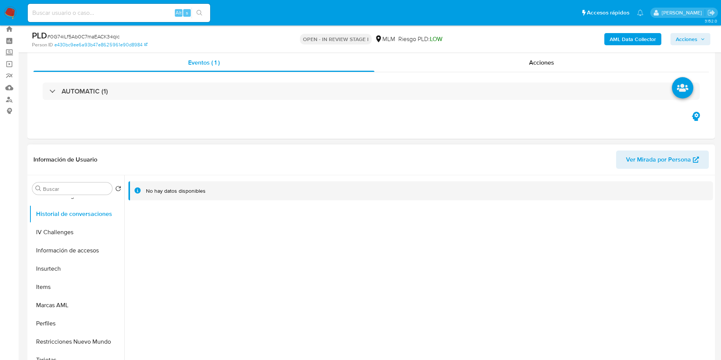
click at [436, 269] on div at bounding box center [418, 272] width 588 height 194
click at [190, 264] on div at bounding box center [418, 272] width 588 height 194
click at [701, 41] on span "Acciones" at bounding box center [689, 39] width 29 height 11
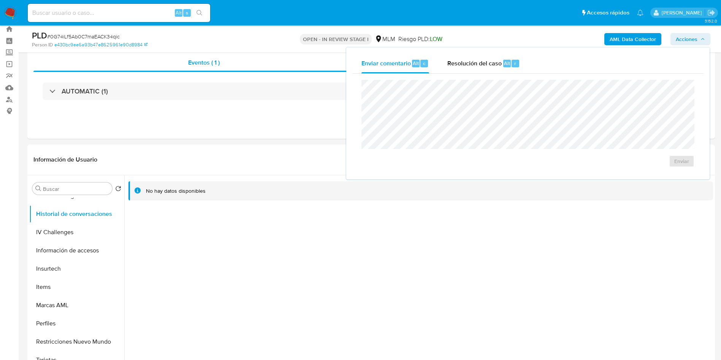
click at [494, 40] on div "AML Data Collector Acciones Enviar comentario Alt c Resolución del caso Alt r E…" at bounding box center [598, 39] width 224 height 18
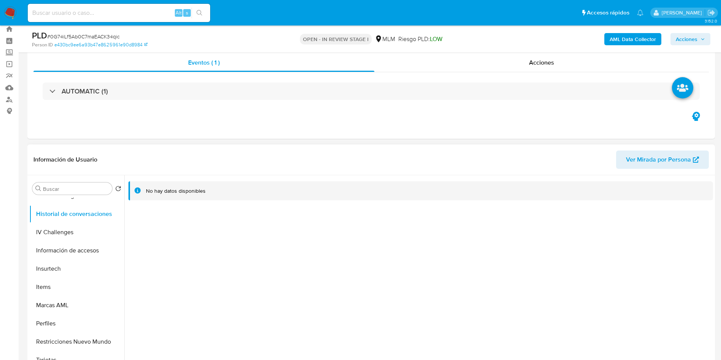
click at [237, 253] on div at bounding box center [418, 272] width 588 height 194
